Goal: Task Accomplishment & Management: Use online tool/utility

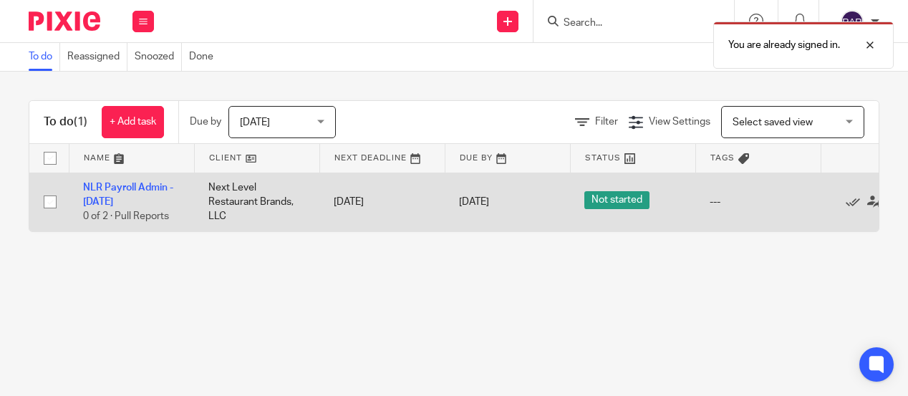
drag, startPoint x: 128, startPoint y: 201, endPoint x: 125, endPoint y: 194, distance: 8.0
click at [127, 198] on td "NLR Payroll Admin - Tuesday 0 of 2 · Pull Reports" at bounding box center [131, 202] width 125 height 59
click at [112, 188] on link "NLR Payroll Admin - [DATE]" at bounding box center [128, 195] width 90 height 24
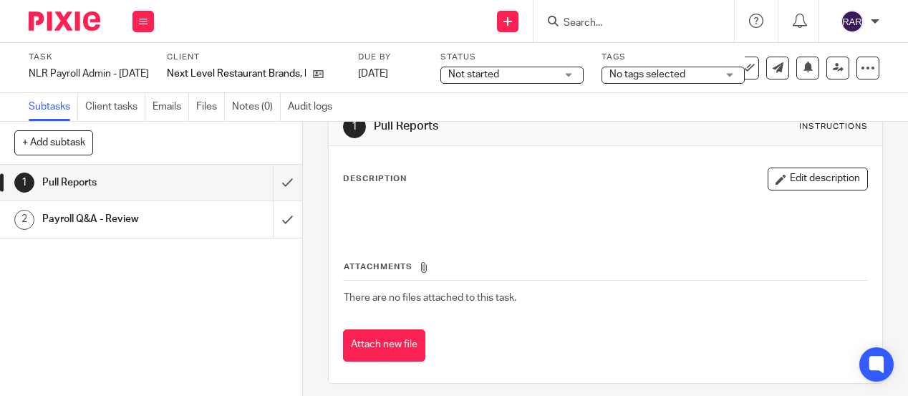
scroll to position [66, 0]
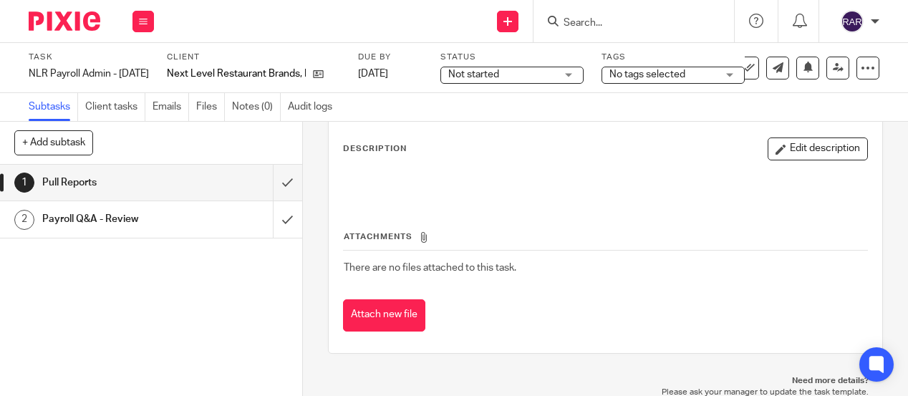
click at [139, 225] on h1 "Payroll Q&A - Review" at bounding box center [114, 218] width 144 height 21
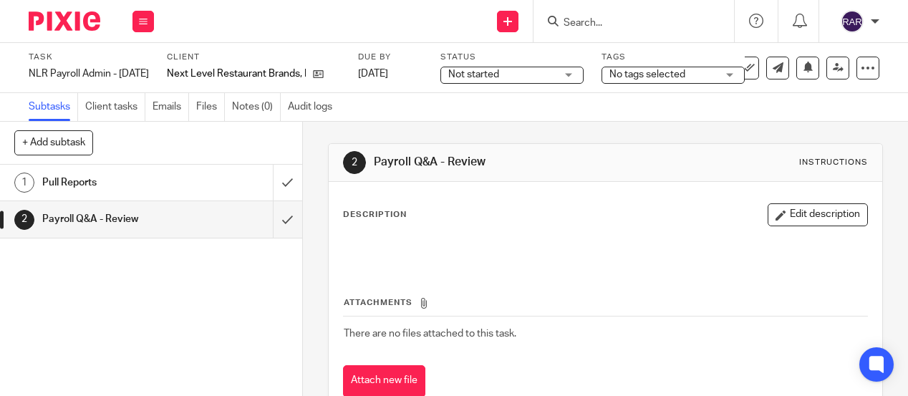
click at [211, 177] on div "Pull Reports" at bounding box center [150, 182] width 216 height 21
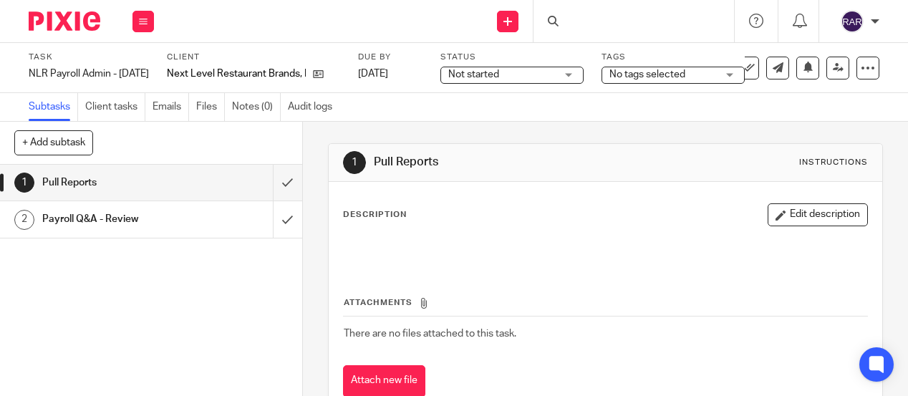
scroll to position [66, 0]
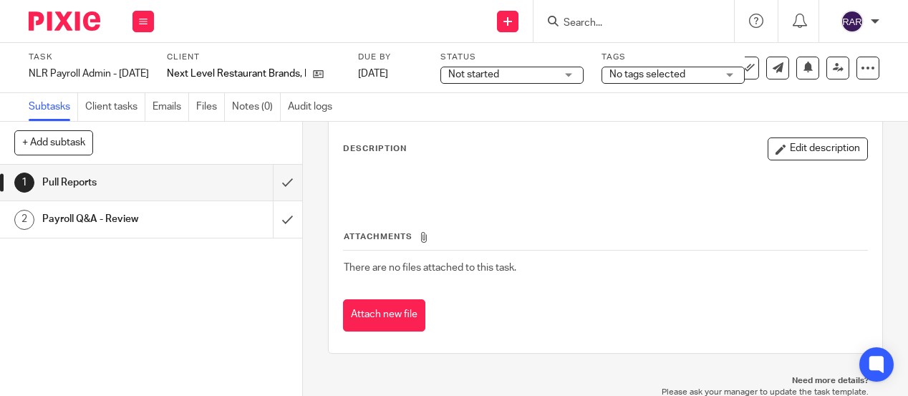
click at [125, 218] on h1 "Payroll Q&A - Review" at bounding box center [114, 218] width 144 height 21
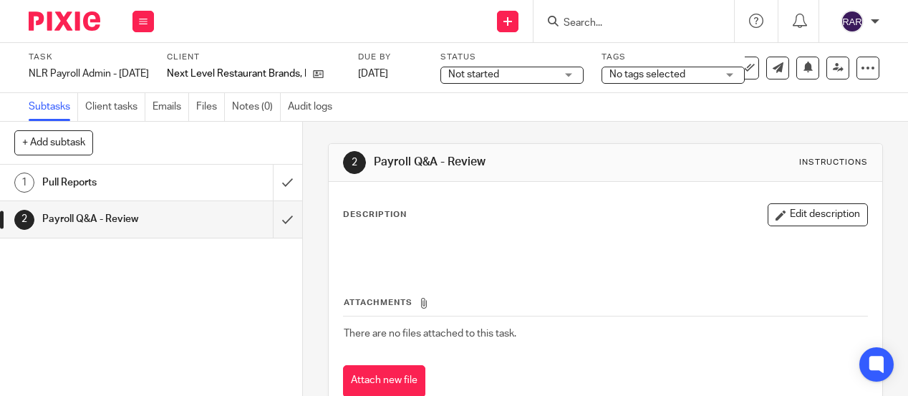
click at [132, 185] on h1 "Pull Reports" at bounding box center [114, 182] width 144 height 21
